Goal: Information Seeking & Learning: Learn about a topic

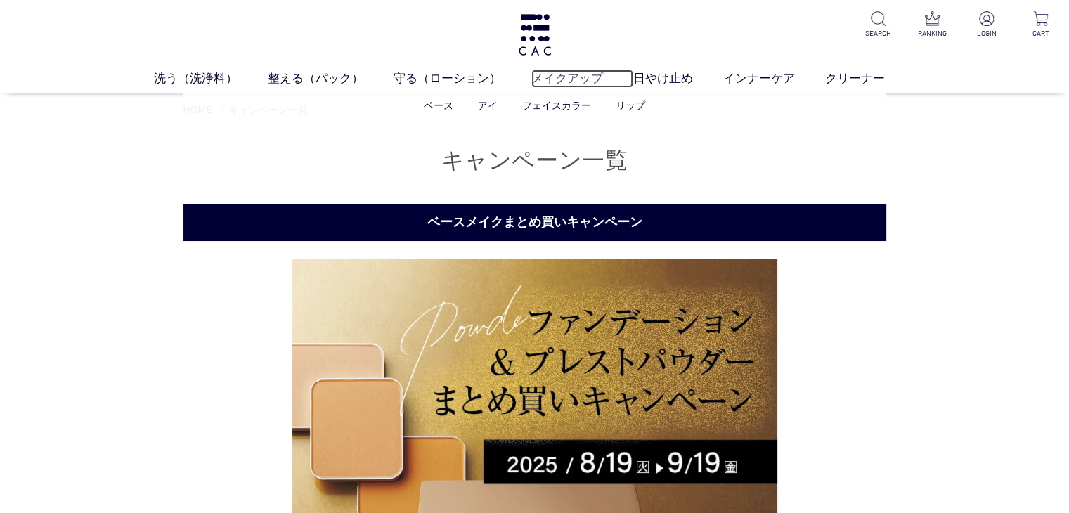
click at [548, 74] on link "メイクアップ" at bounding box center [582, 79] width 102 height 18
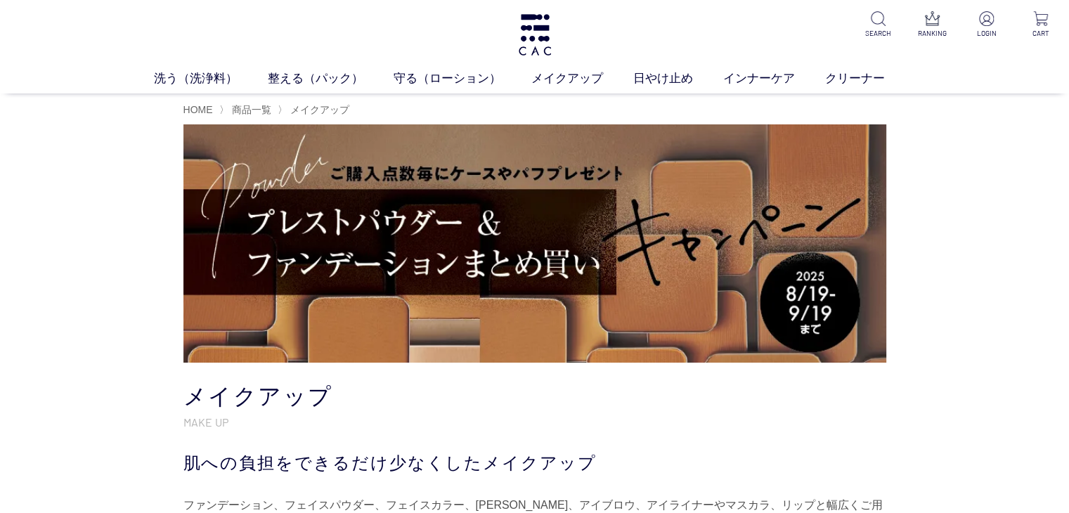
click at [58, 274] on div "HOME 〉 商品一覧 〉 メイクアップ" at bounding box center [534, 230] width 1069 height 274
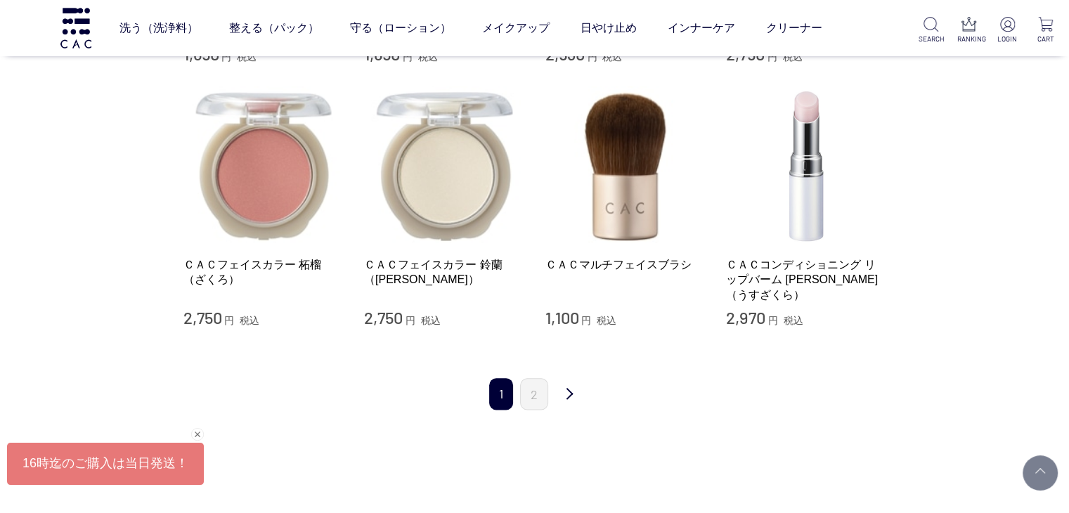
scroll to position [1631, 0]
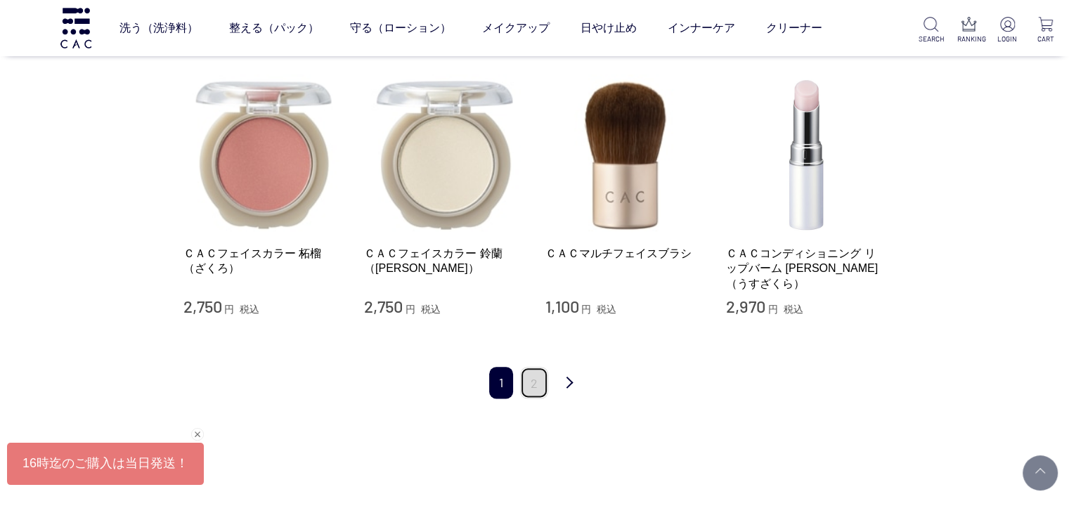
click at [534, 378] on link "2" at bounding box center [534, 383] width 28 height 32
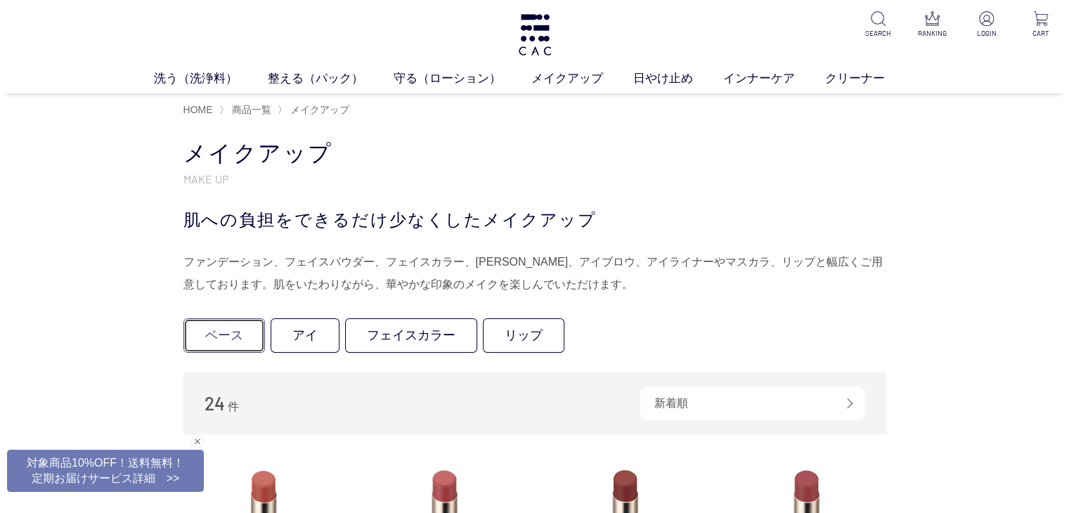
click at [212, 340] on link "ベース" at bounding box center [224, 335] width 82 height 34
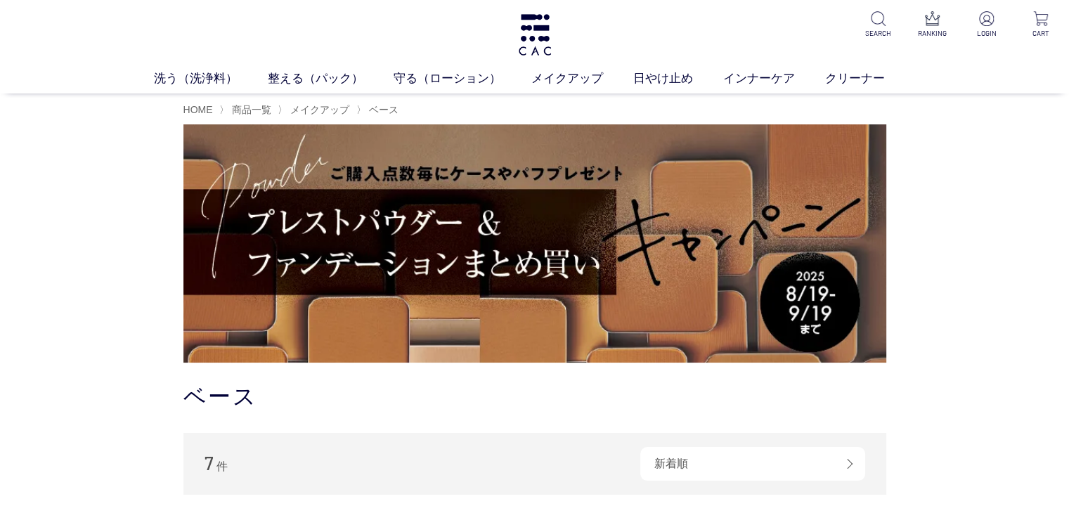
click at [110, 296] on div "HOME 〉 商品一覧 〉 メイクアップ 〉 ベース" at bounding box center [534, 230] width 1069 height 274
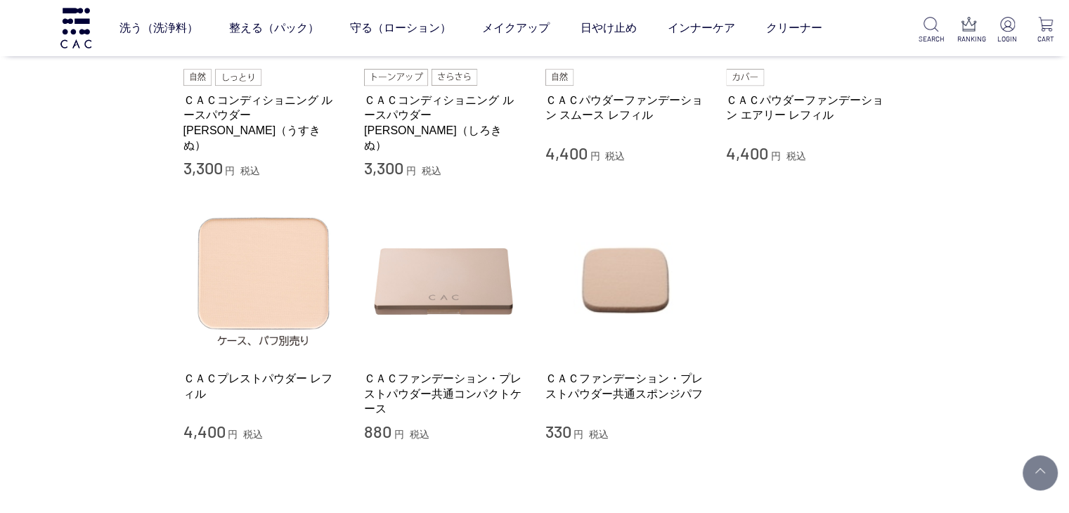
scroll to position [534, 0]
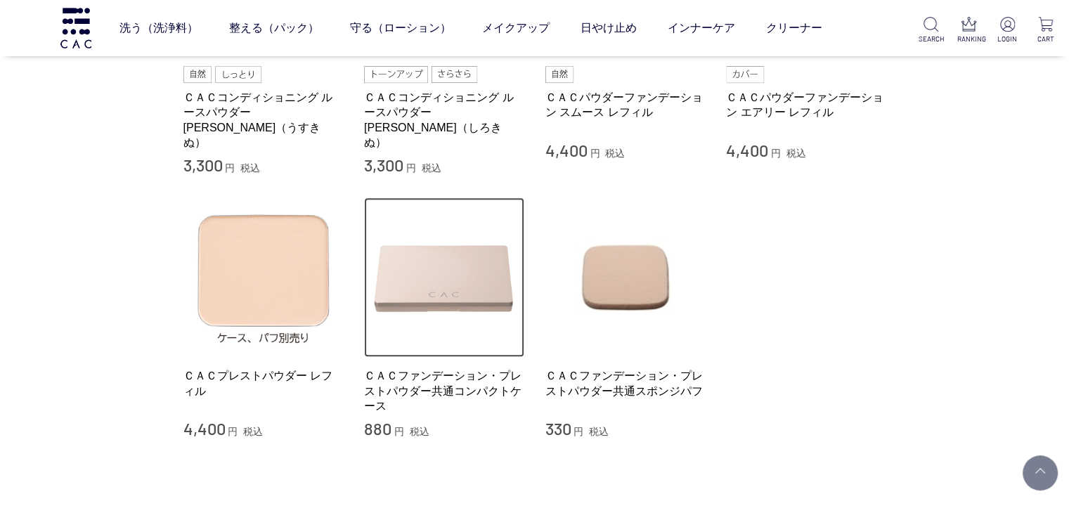
click at [475, 228] on img at bounding box center [444, 278] width 160 height 160
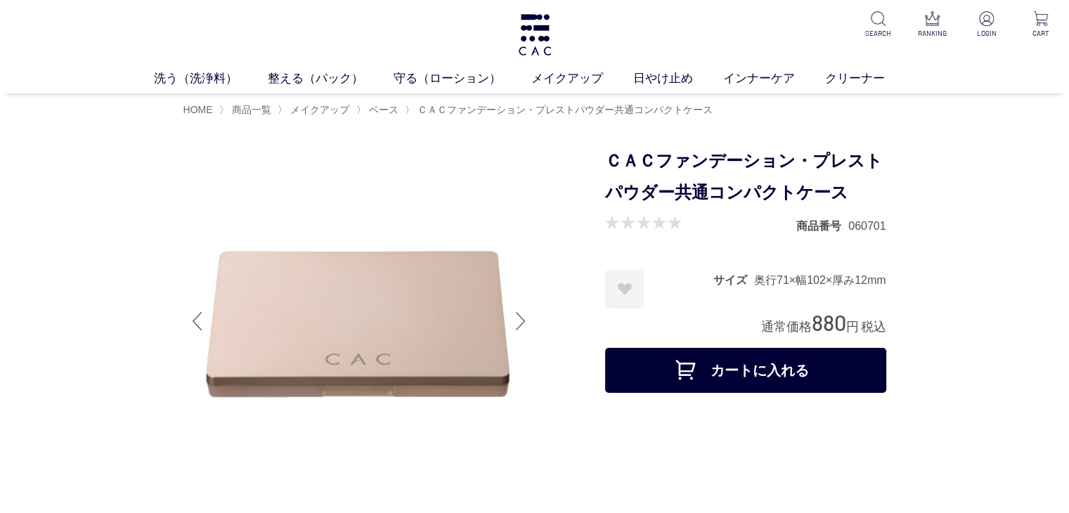
click at [523, 321] on div at bounding box center [521, 321] width 28 height 56
click at [203, 82] on link "洗う（洗浄料）" at bounding box center [211, 79] width 114 height 18
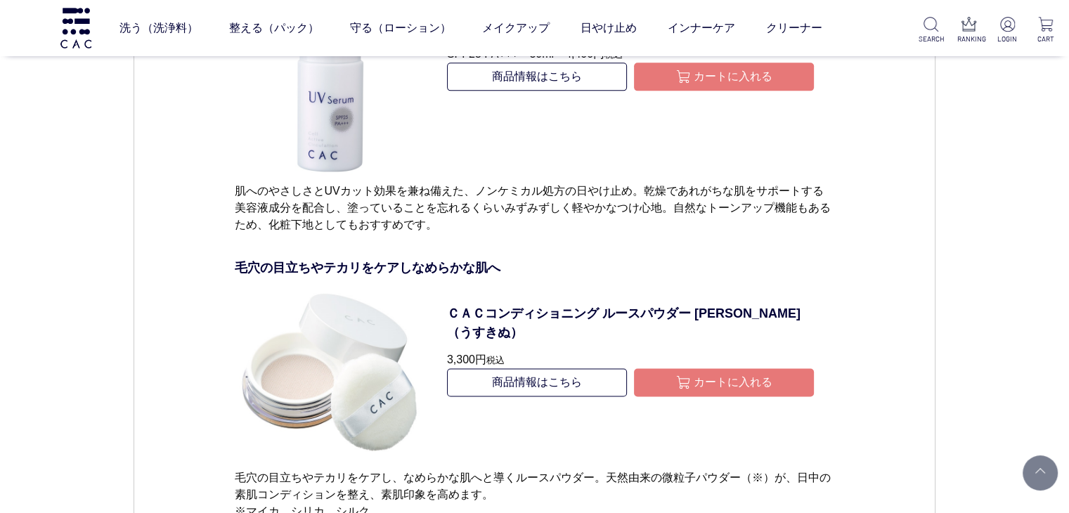
scroll to position [7204, 0]
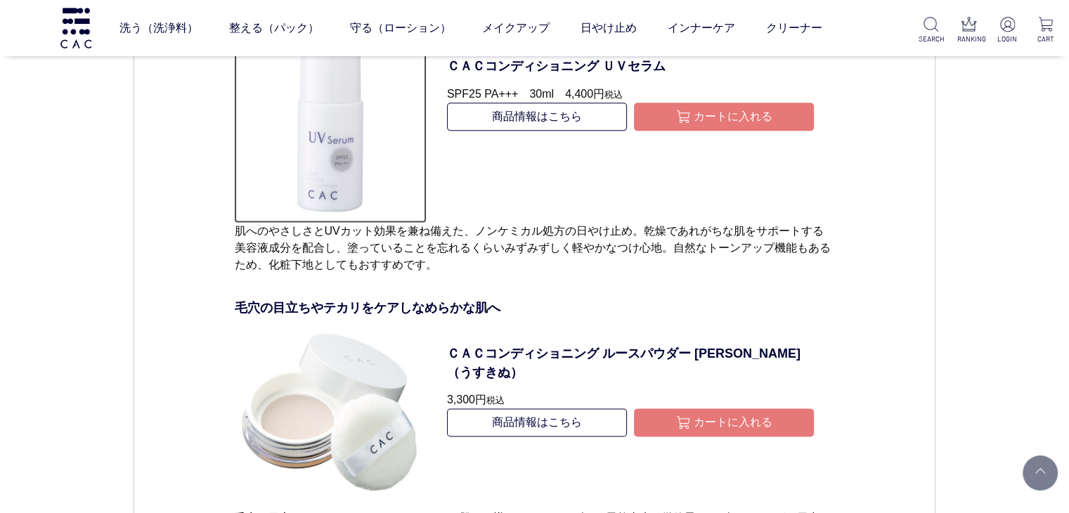
click at [304, 183] on img at bounding box center [330, 126] width 192 height 192
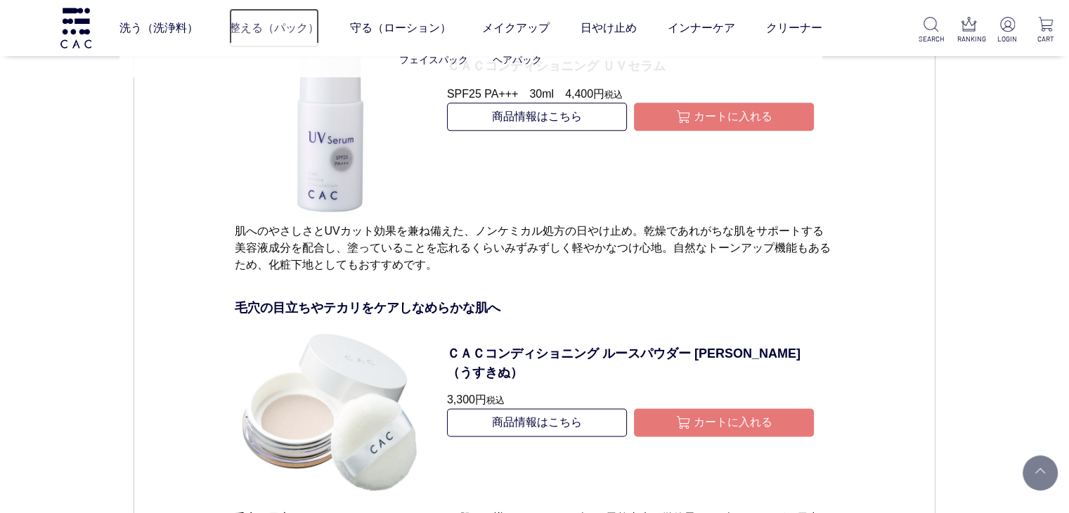
click at [250, 27] on link "整える（パック）" at bounding box center [274, 27] width 90 height 39
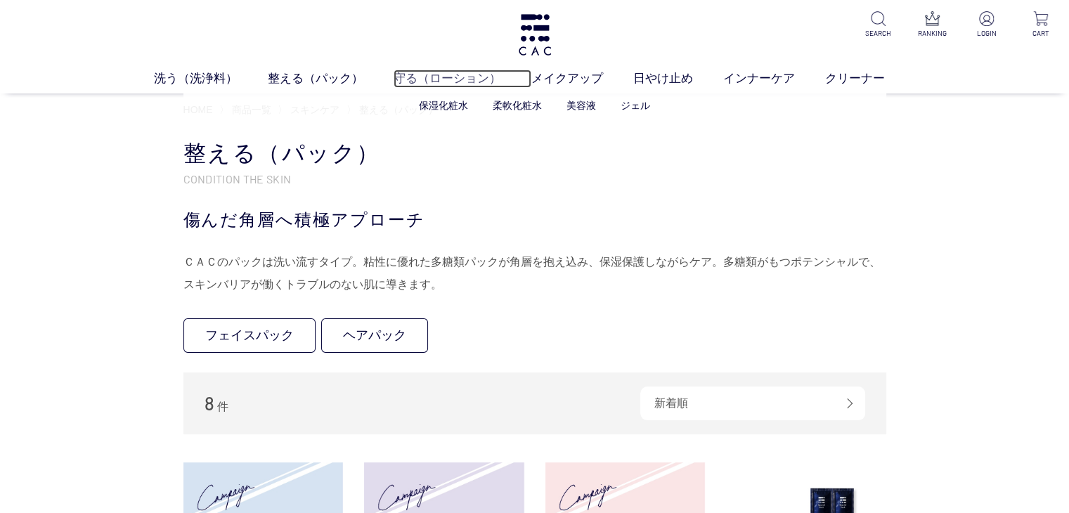
click at [432, 77] on link "守る（ローション）" at bounding box center [463, 79] width 138 height 18
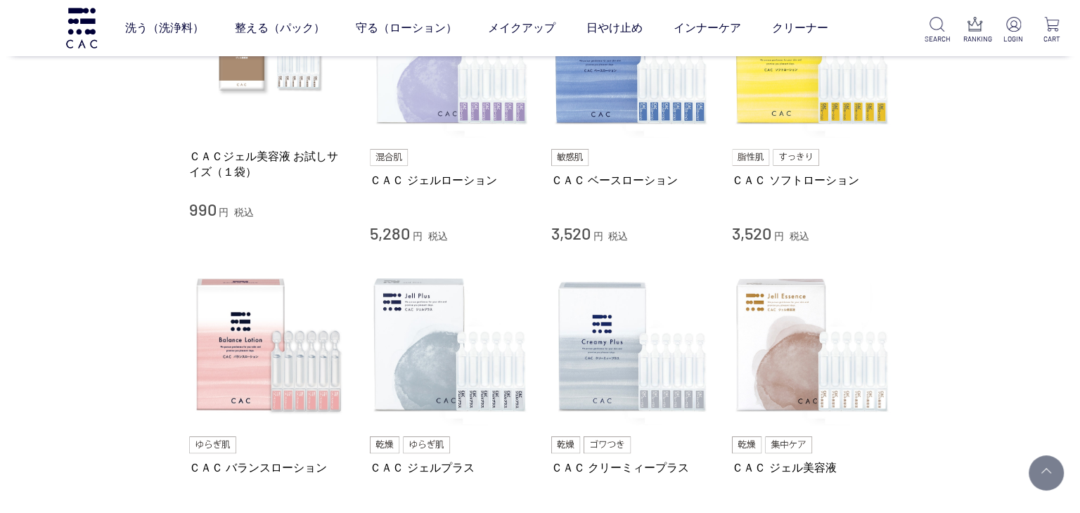
scroll to position [366, 0]
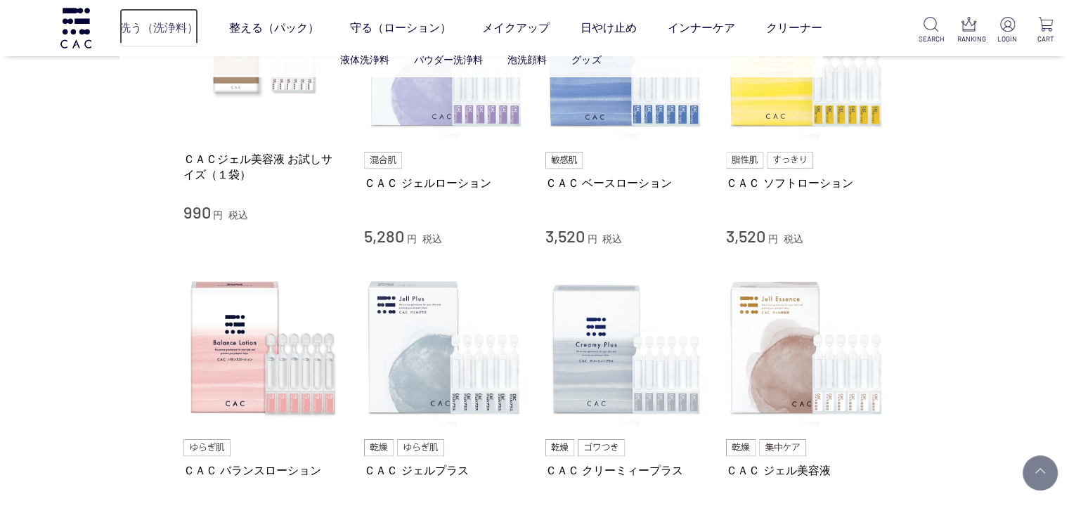
click at [181, 30] on link "洗う（洗浄料）" at bounding box center [159, 27] width 79 height 39
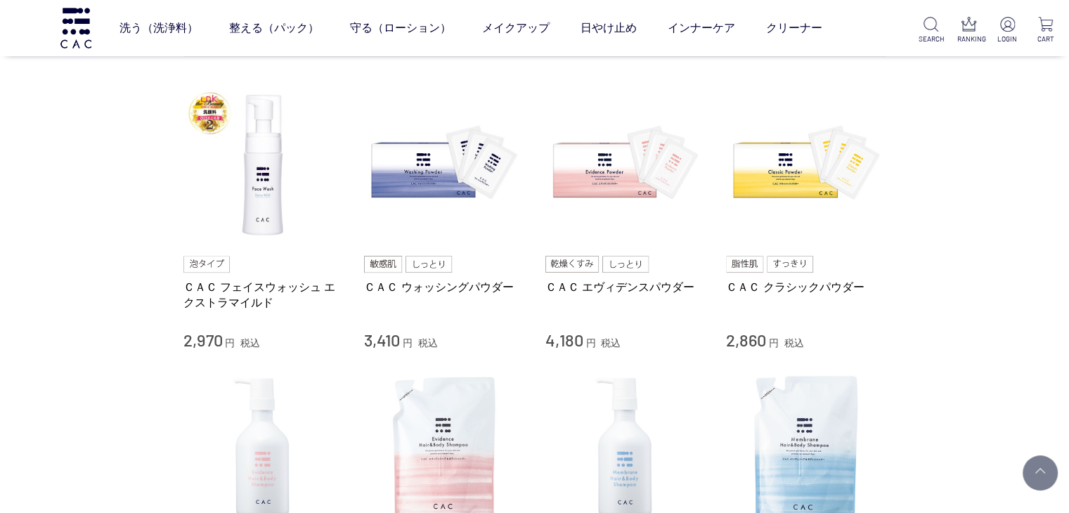
scroll to position [281, 0]
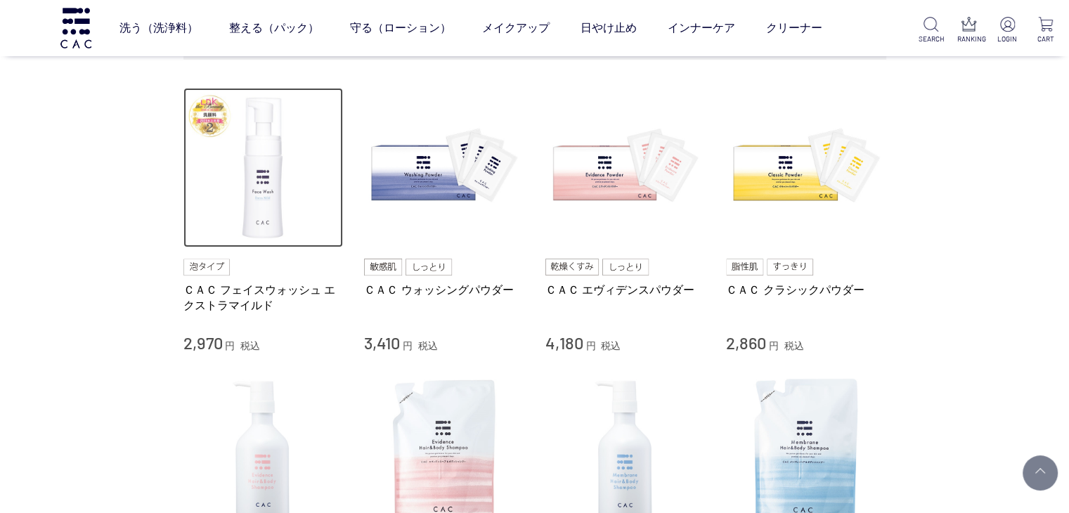
click at [208, 171] on img at bounding box center [263, 168] width 160 height 160
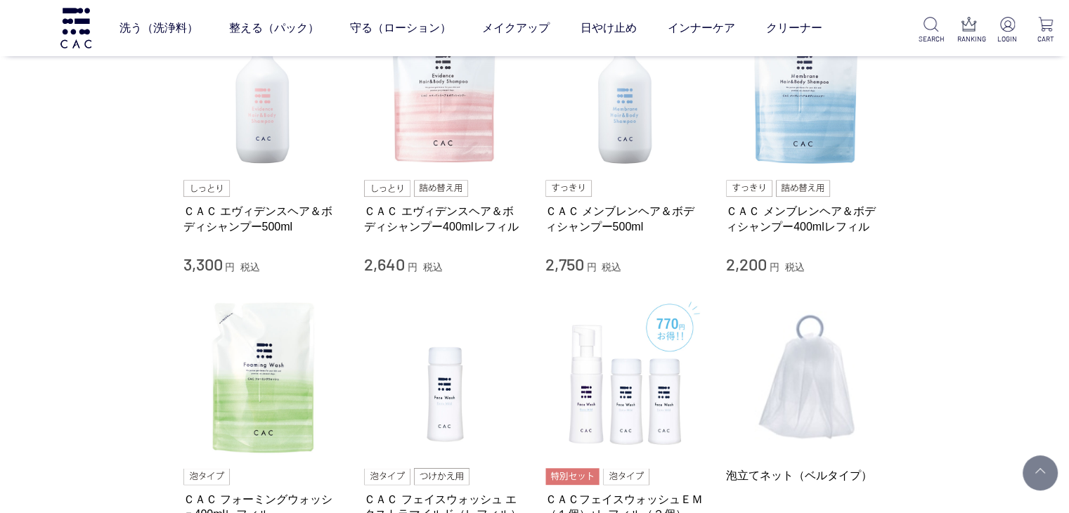
scroll to position [647, 0]
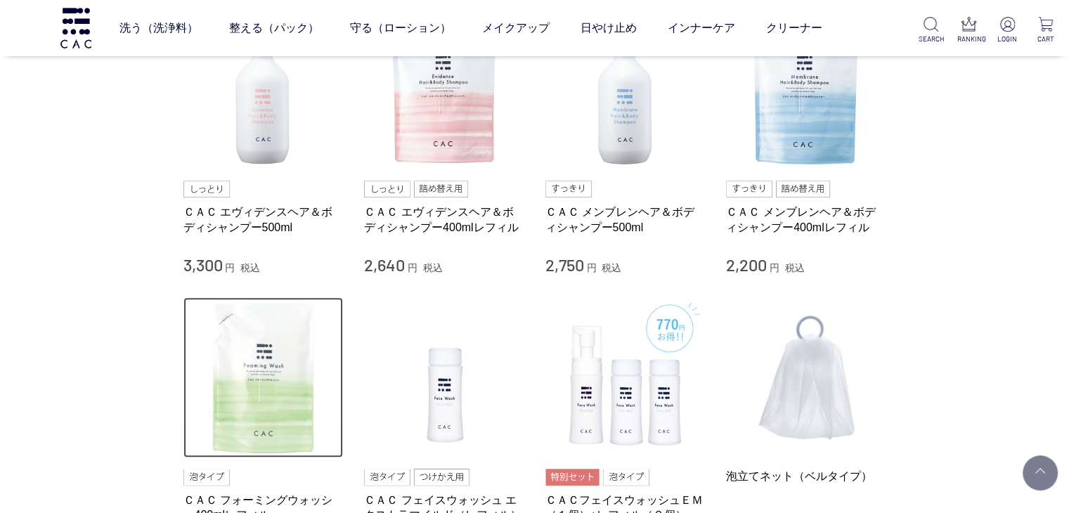
click at [288, 359] on img at bounding box center [263, 377] width 160 height 160
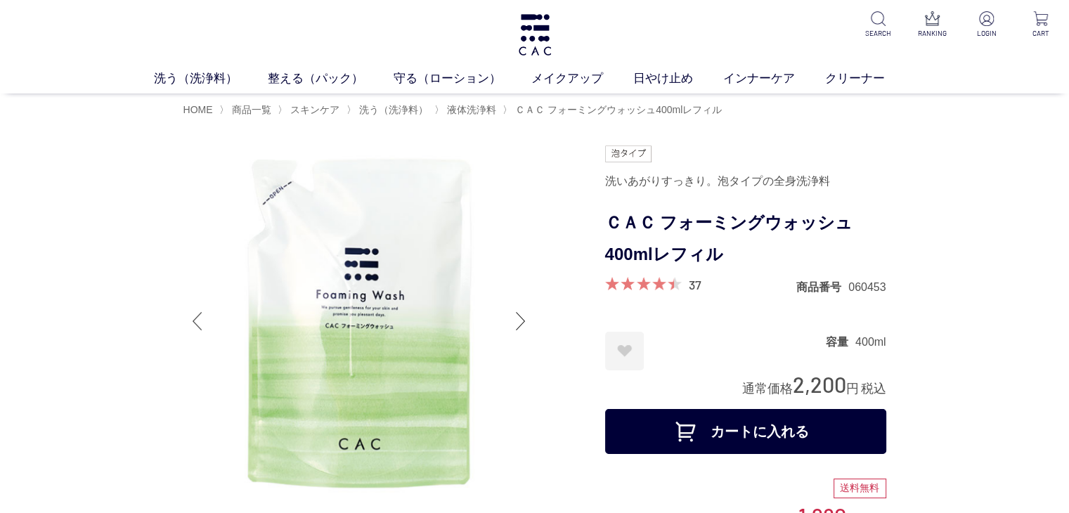
click at [194, 330] on div at bounding box center [197, 321] width 28 height 56
click at [200, 323] on div at bounding box center [197, 321] width 28 height 56
click at [526, 318] on div at bounding box center [521, 321] width 28 height 56
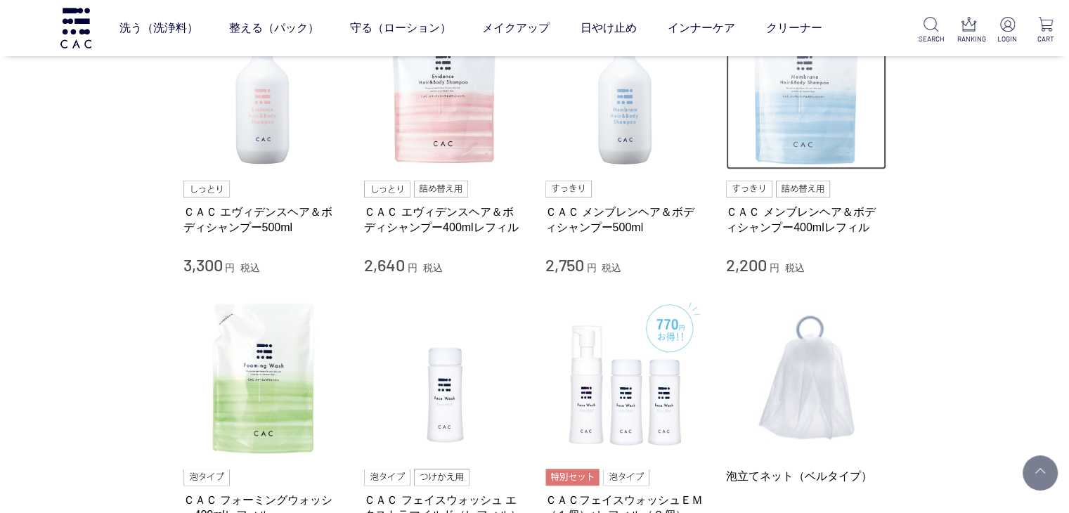
click at [767, 154] on img at bounding box center [806, 90] width 160 height 160
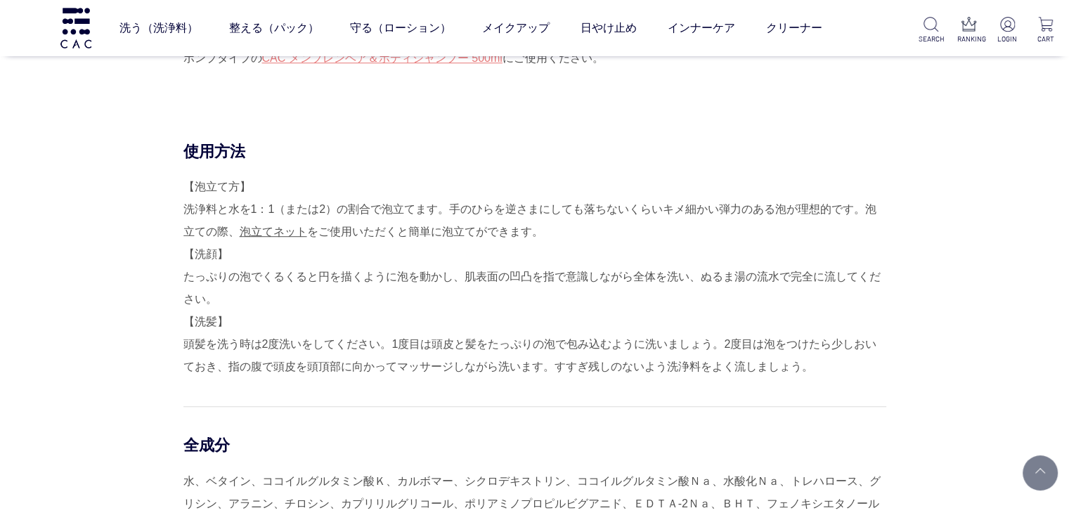
scroll to position [984, 0]
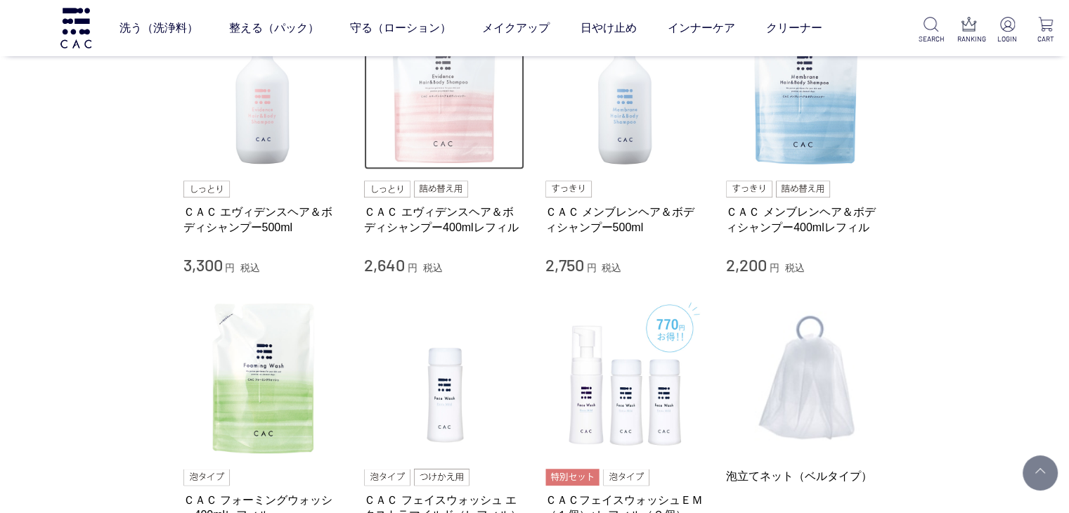
click at [446, 96] on img at bounding box center [444, 90] width 160 height 160
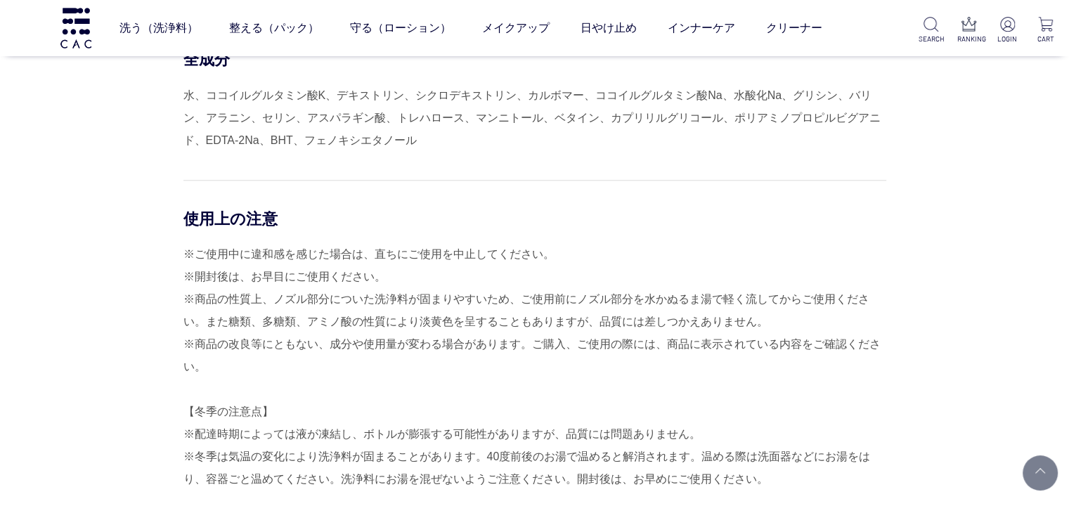
scroll to position [1322, 0]
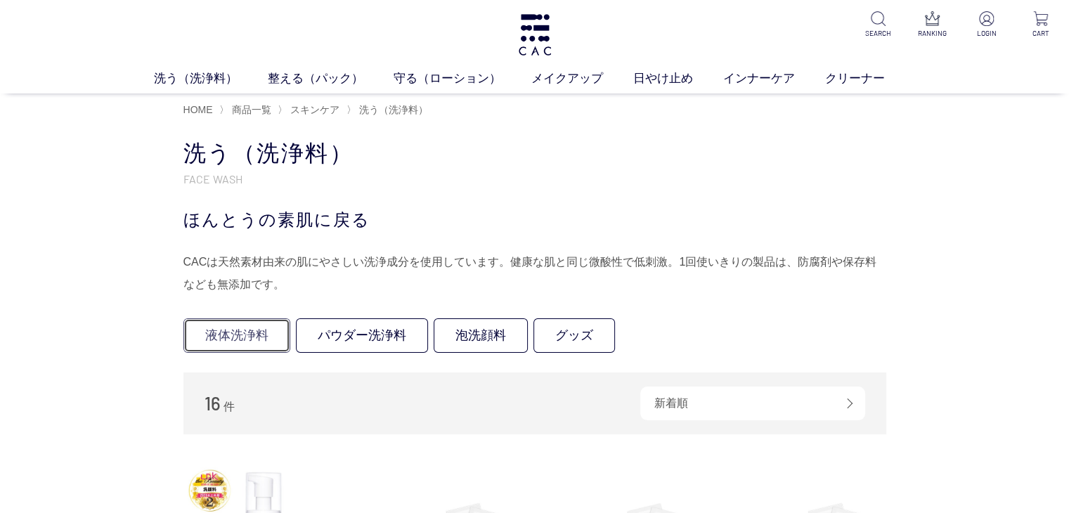
click at [233, 337] on link "液体洗浄料" at bounding box center [236, 335] width 107 height 34
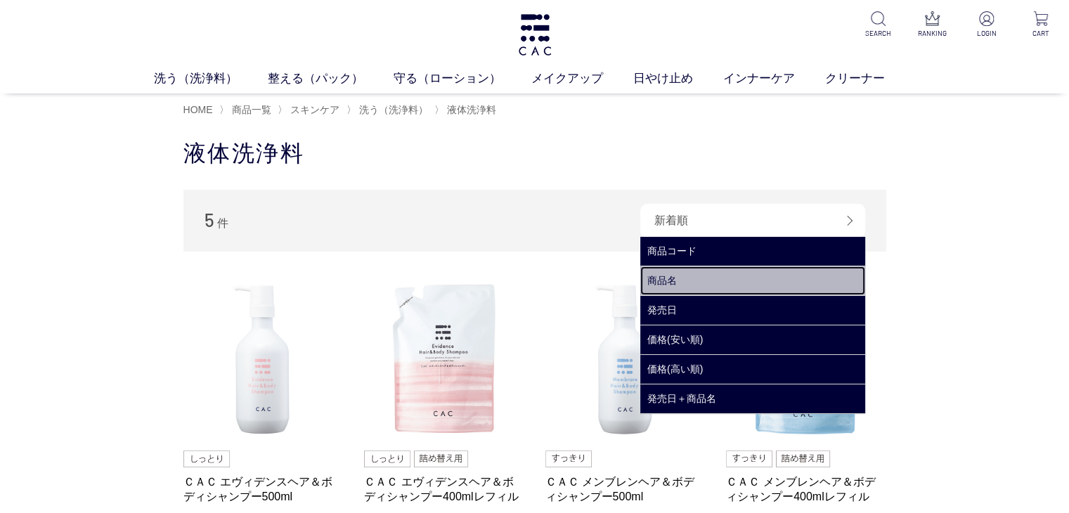
click at [799, 276] on link "商品名" at bounding box center [752, 280] width 225 height 29
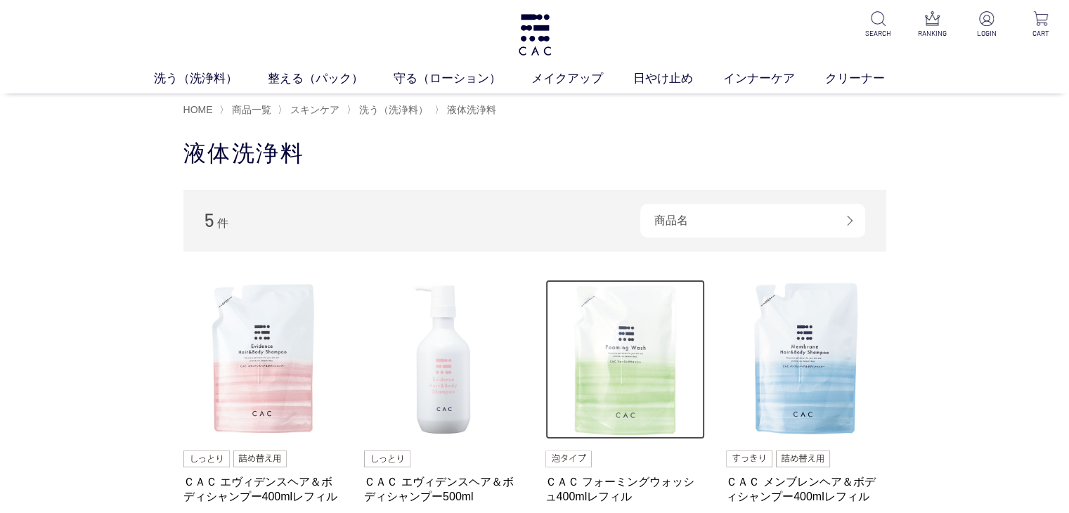
click at [615, 350] on img at bounding box center [626, 360] width 160 height 160
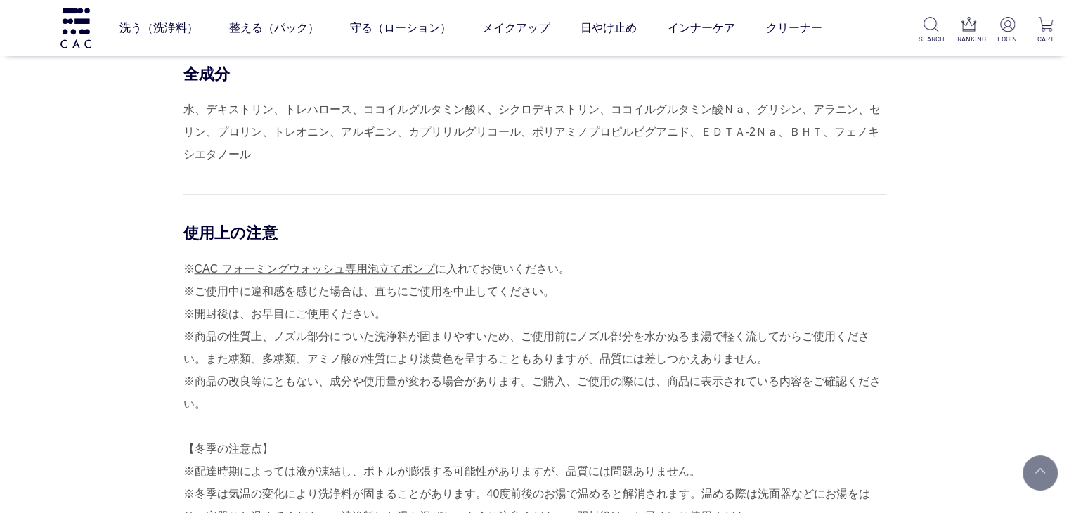
scroll to position [1178, 0]
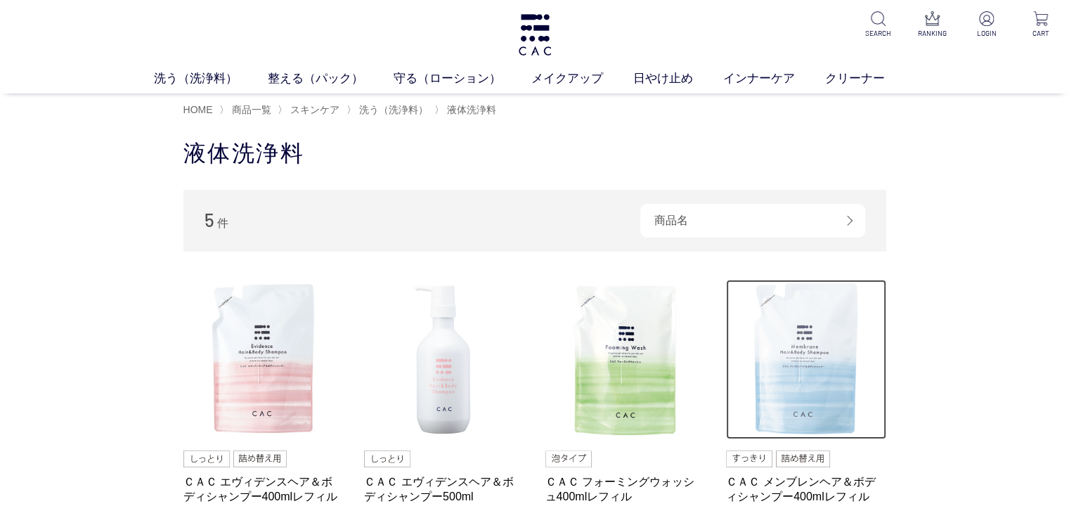
click at [789, 372] on img at bounding box center [806, 360] width 160 height 160
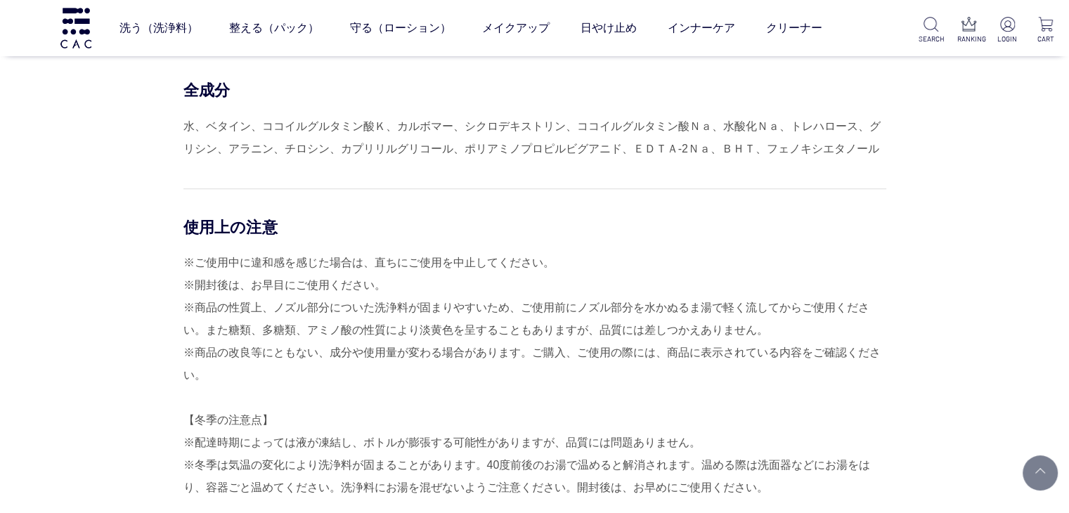
scroll to position [1368, 0]
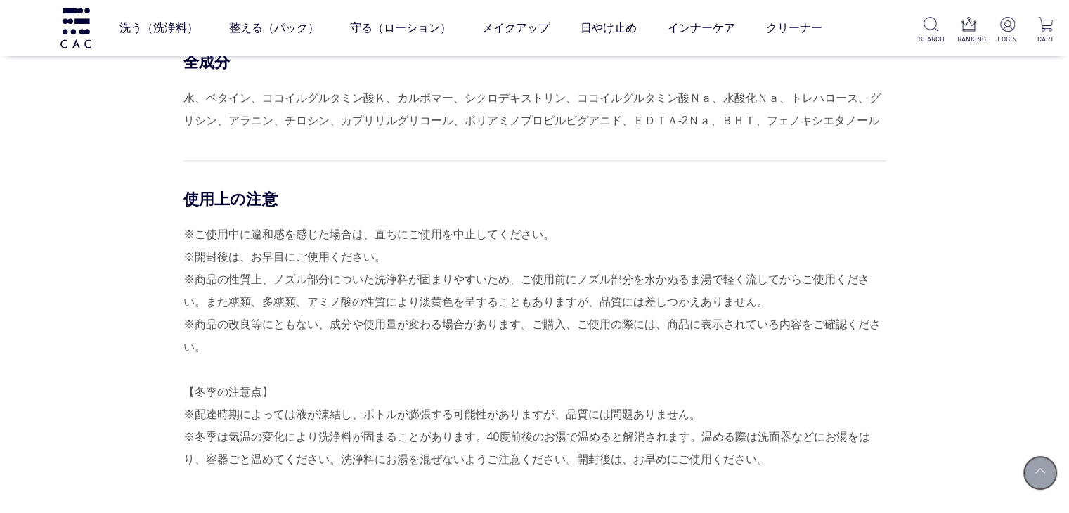
click at [1050, 475] on link at bounding box center [1040, 473] width 35 height 35
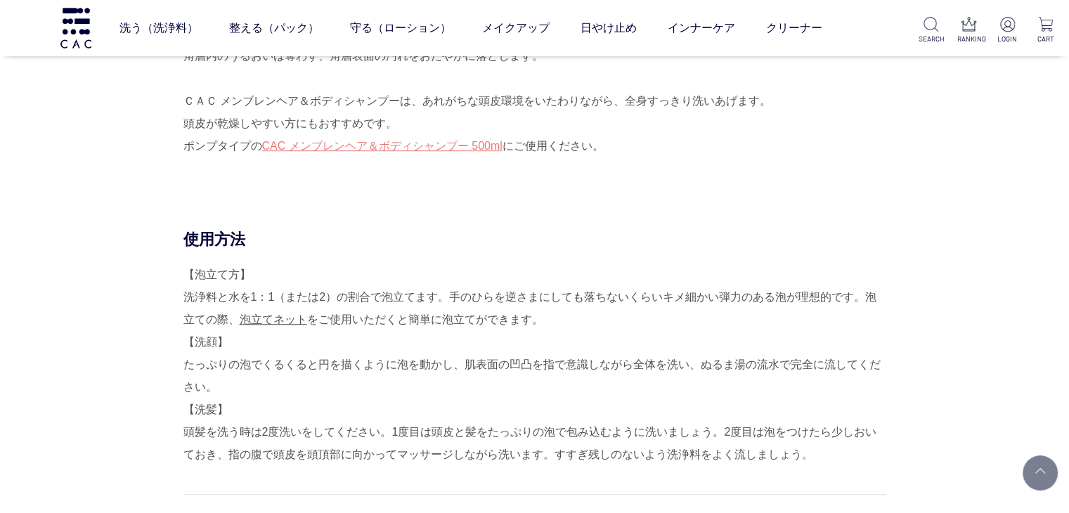
scroll to position [1346, 0]
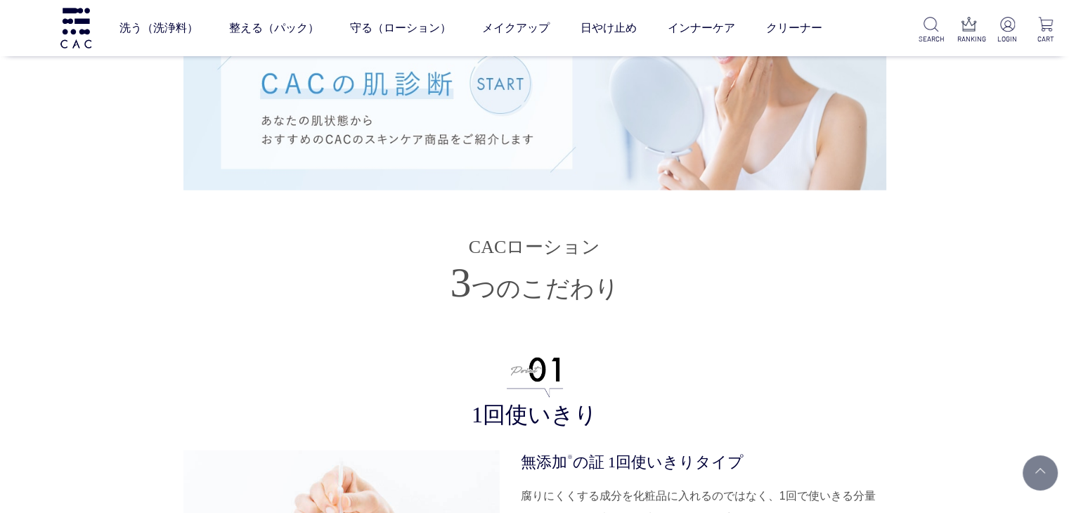
scroll to position [3367, 0]
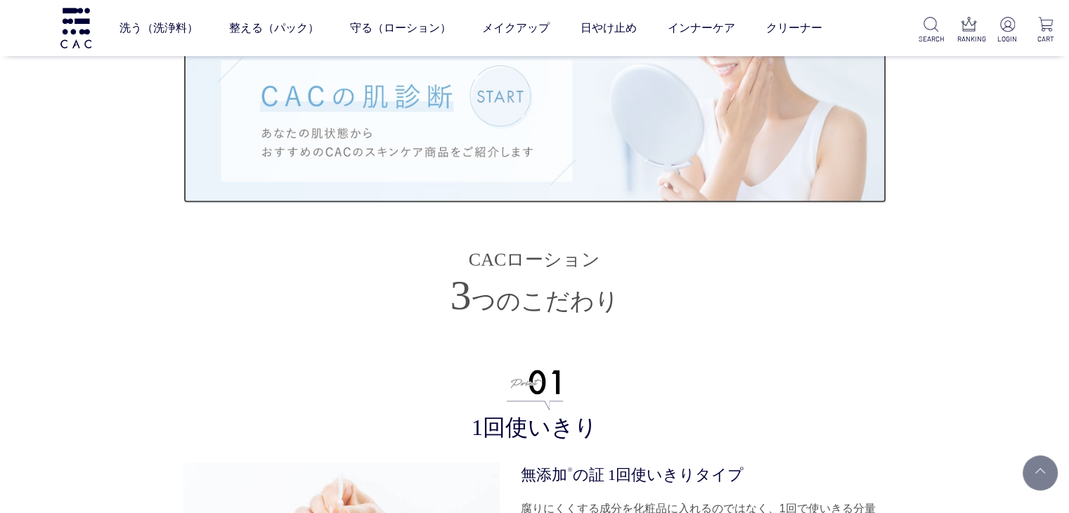
click at [466, 96] on img at bounding box center [534, 121] width 703 height 164
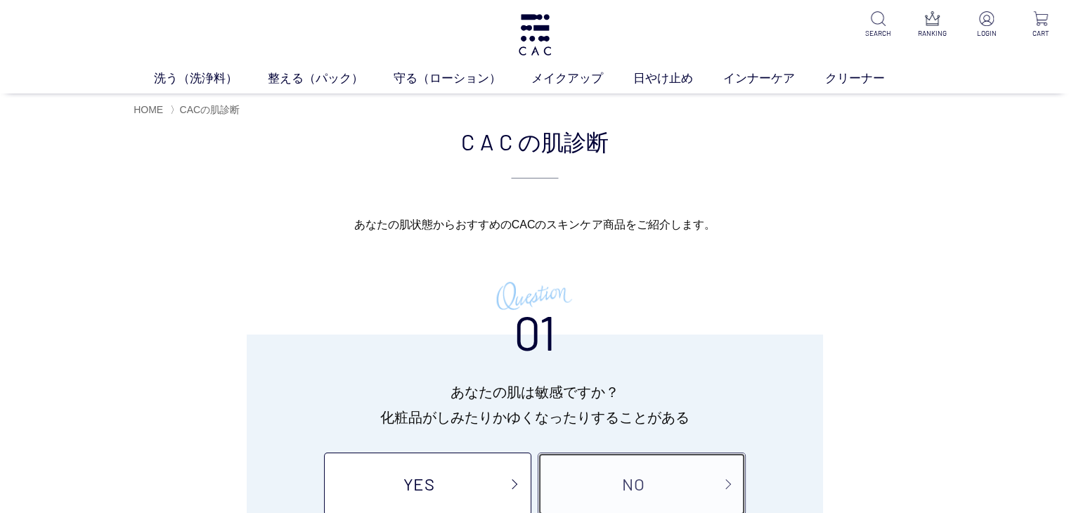
click at [630, 477] on link "NO" at bounding box center [641, 484] width 207 height 63
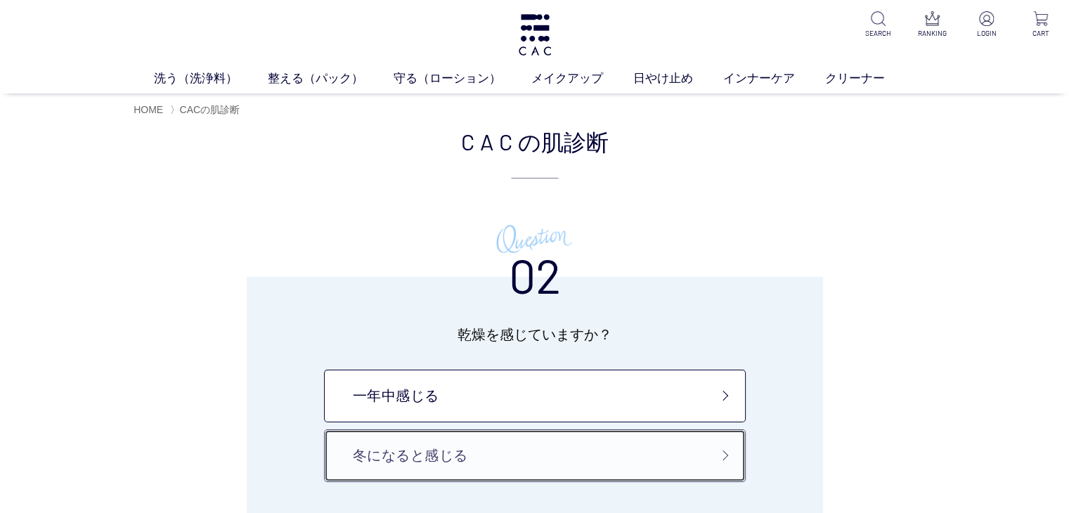
click at [702, 459] on link "冬になると感じる" at bounding box center [535, 456] width 422 height 53
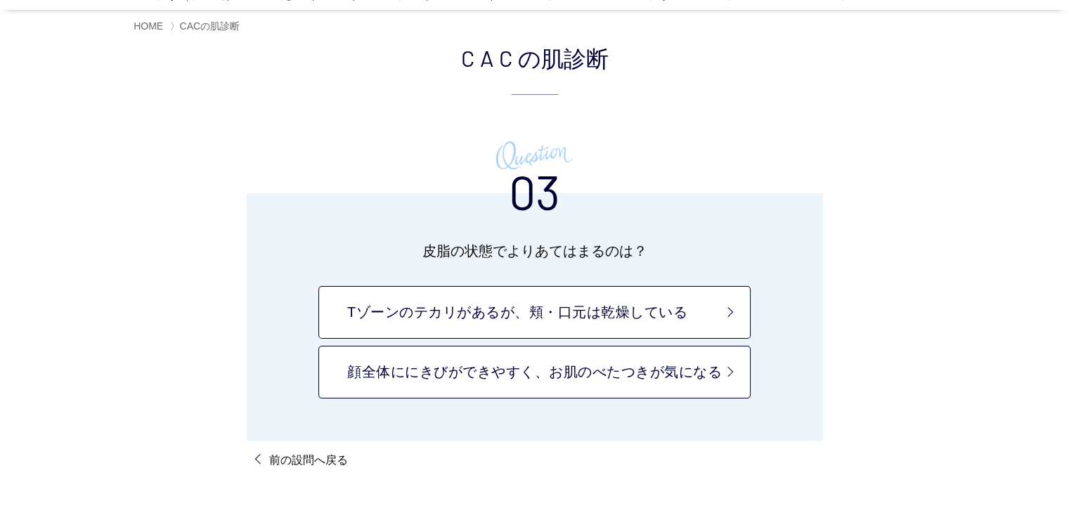
scroll to position [84, 0]
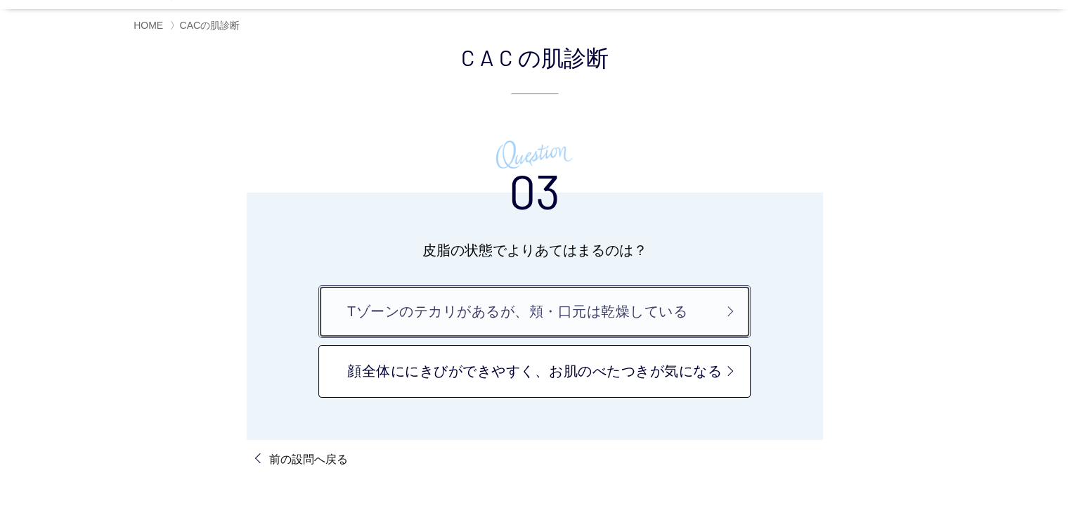
click at [697, 316] on link "Tゾーンのテカリがあるが、頬・口元は乾燥している" at bounding box center [534, 311] width 432 height 53
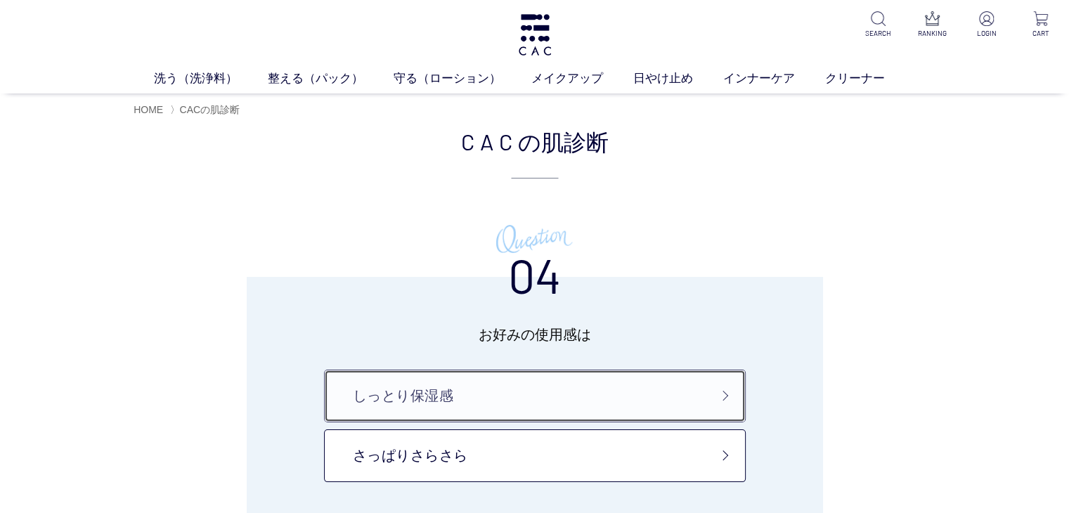
click at [632, 397] on link "しっとり保湿感" at bounding box center [535, 396] width 422 height 53
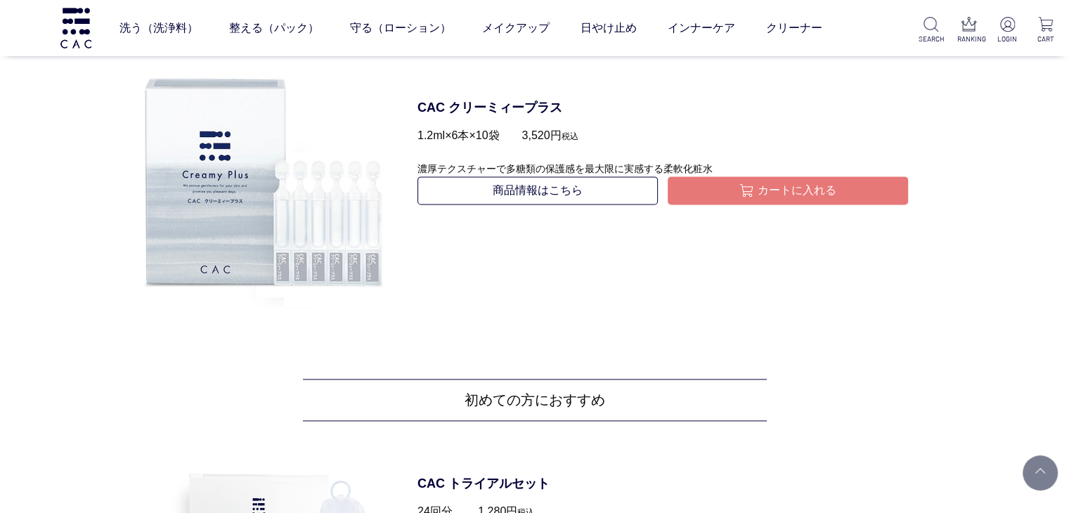
scroll to position [1996, 0]
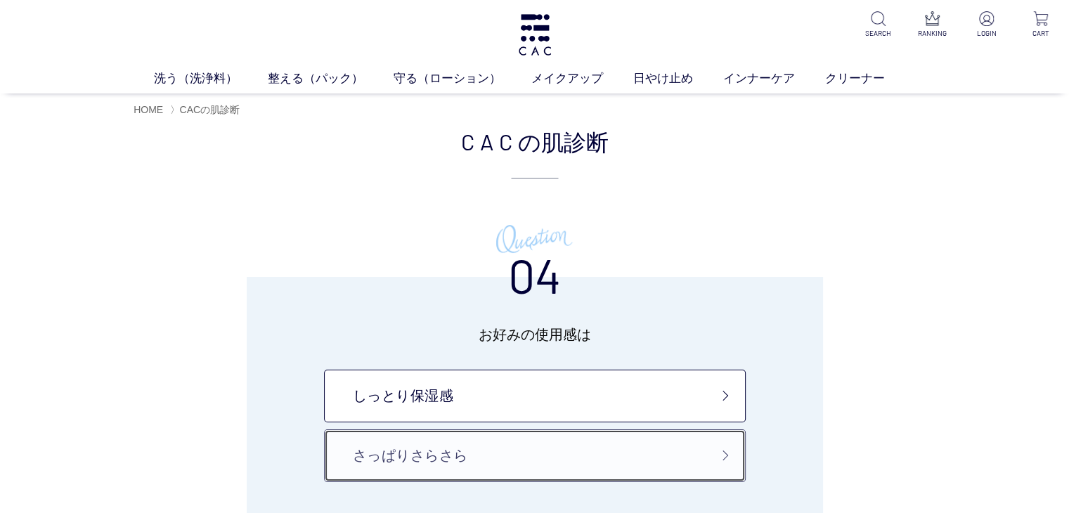
click at [402, 437] on link "さっぱりさらさら" at bounding box center [535, 456] width 422 height 53
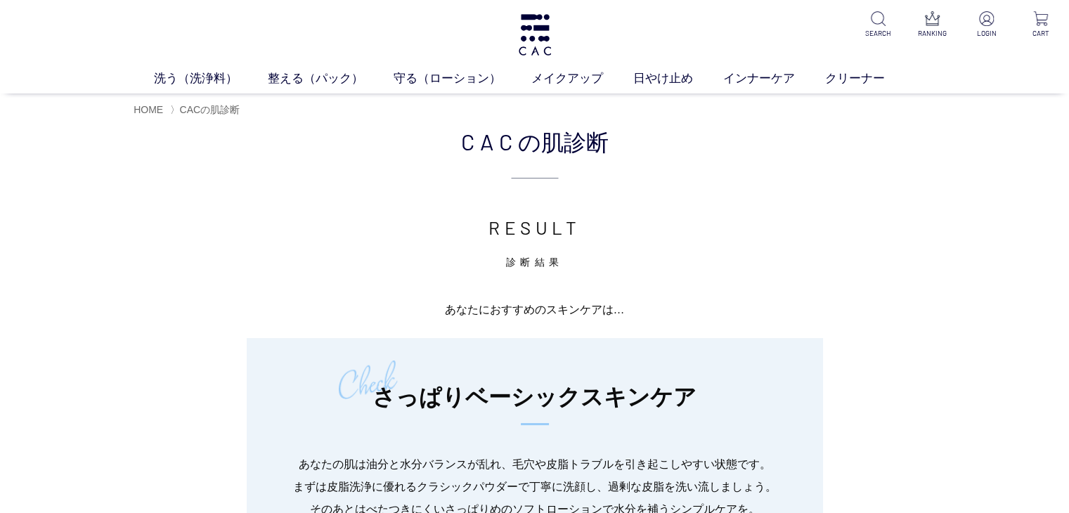
click at [934, 313] on p "あなたにおすすめのスキンケアは…" at bounding box center [535, 310] width 802 height 22
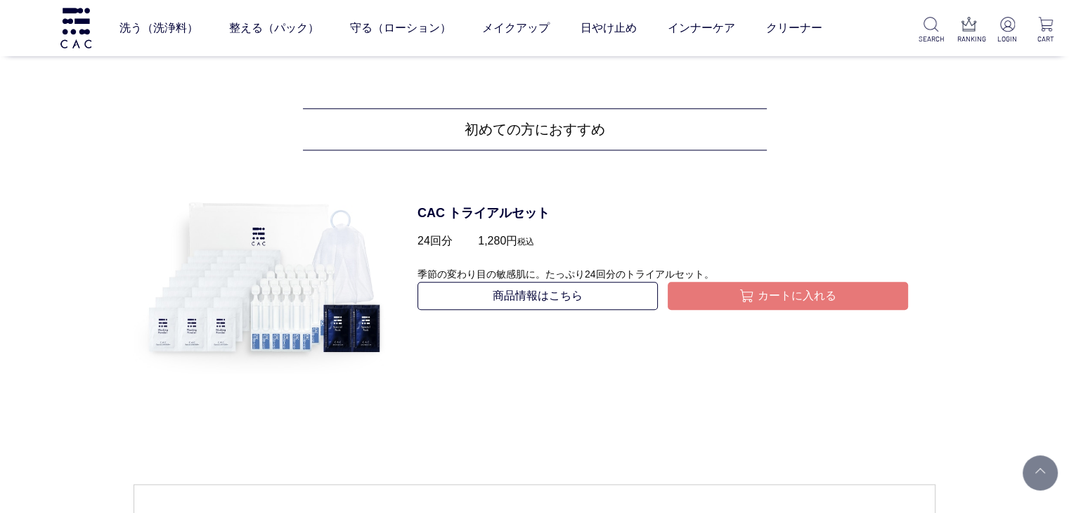
scroll to position [1293, 0]
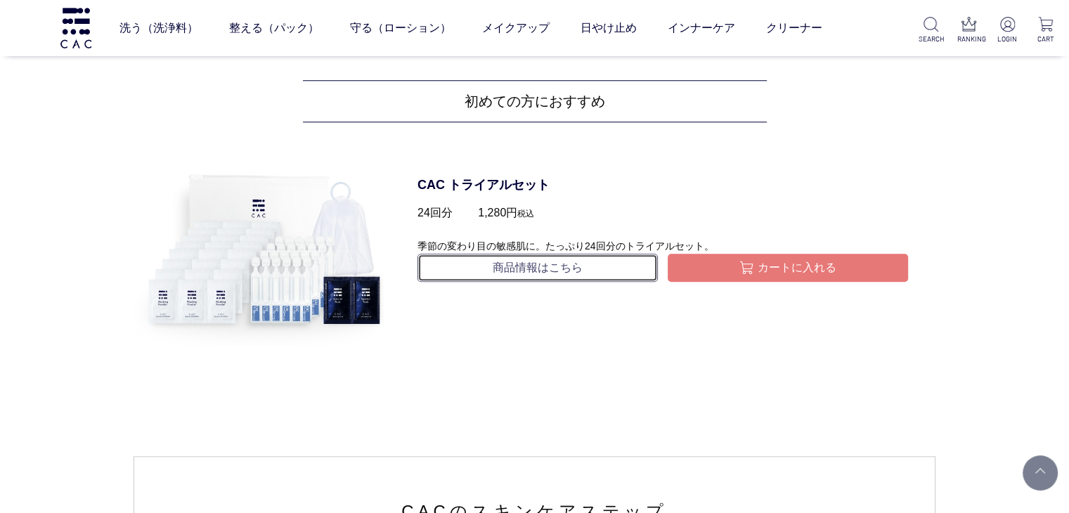
click at [505, 265] on link "商品情報はこちら" at bounding box center [538, 268] width 240 height 28
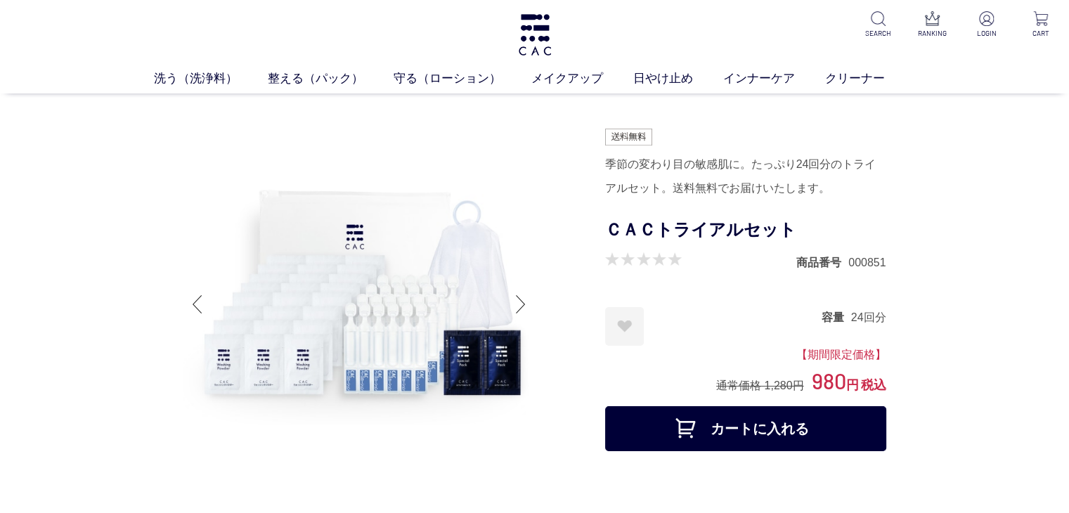
click at [548, 15] on img at bounding box center [535, 34] width 37 height 41
